Goal: Find specific page/section: Find specific page/section

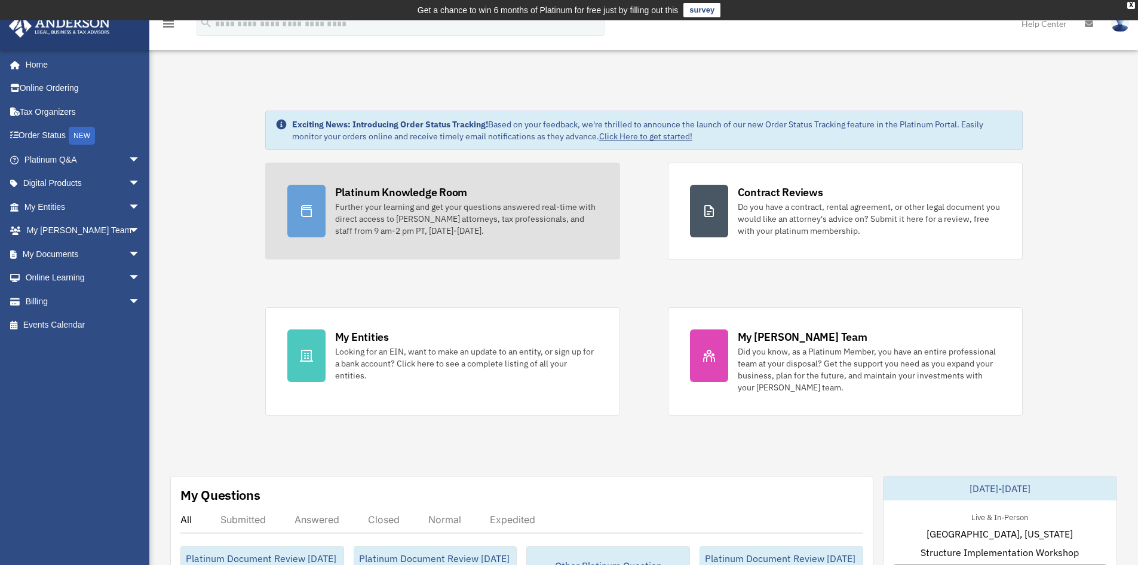
click at [448, 195] on div "Platinum Knowledge Room" at bounding box center [401, 192] width 133 height 15
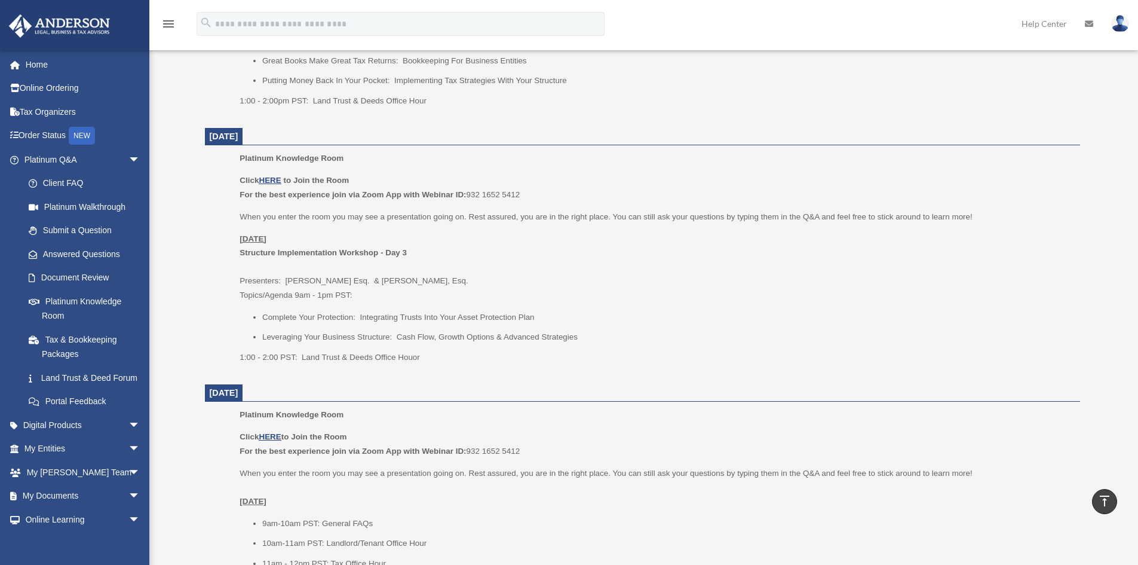
scroll to position [1204, 0]
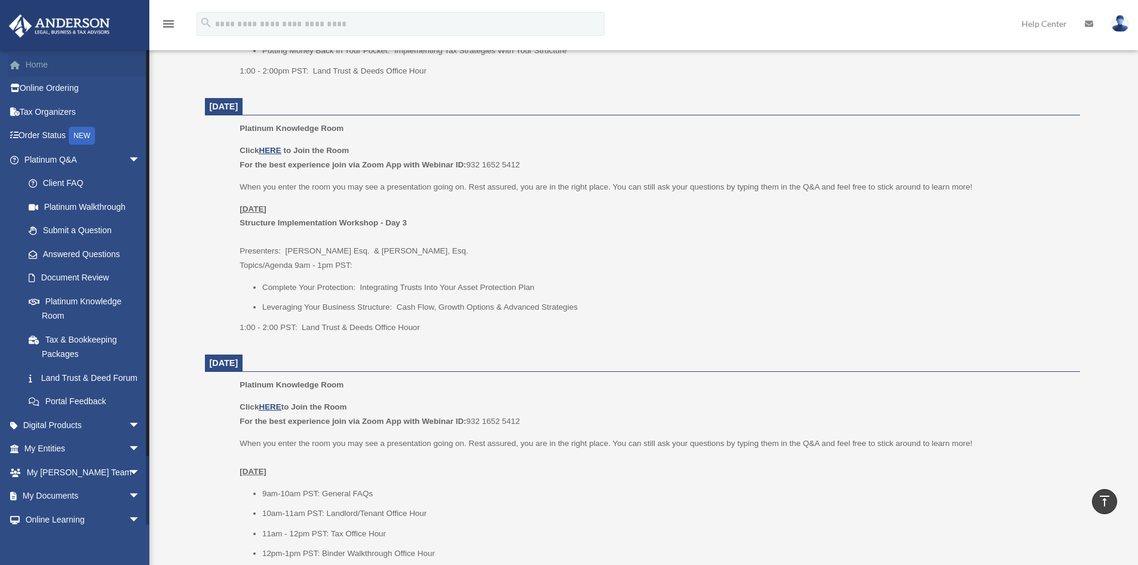
click at [30, 66] on link "Home" at bounding box center [83, 65] width 150 height 24
